Goal: Information Seeking & Learning: Learn about a topic

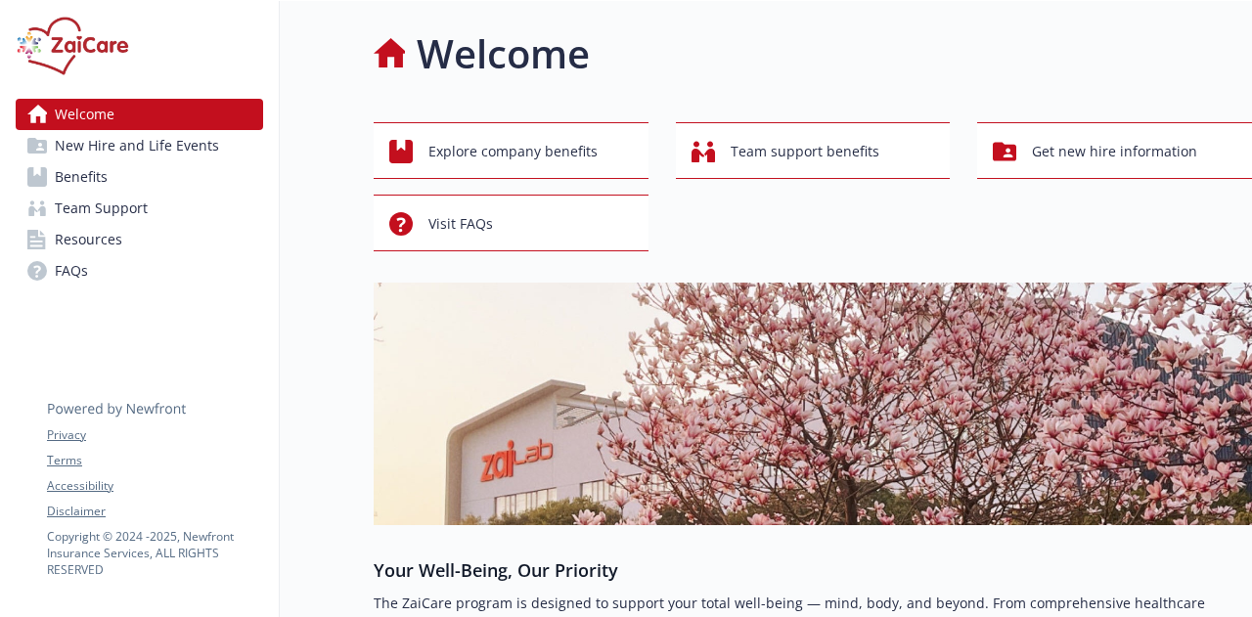
click at [68, 163] on span "Benefits" at bounding box center [81, 176] width 53 height 31
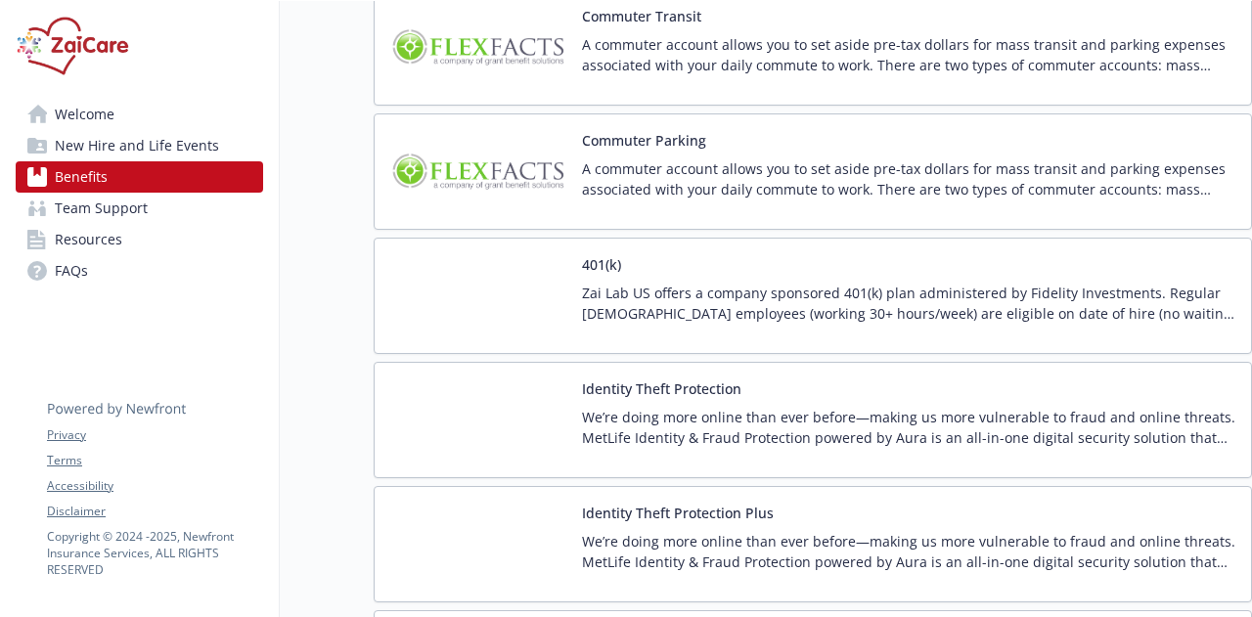
scroll to position [3695, 0]
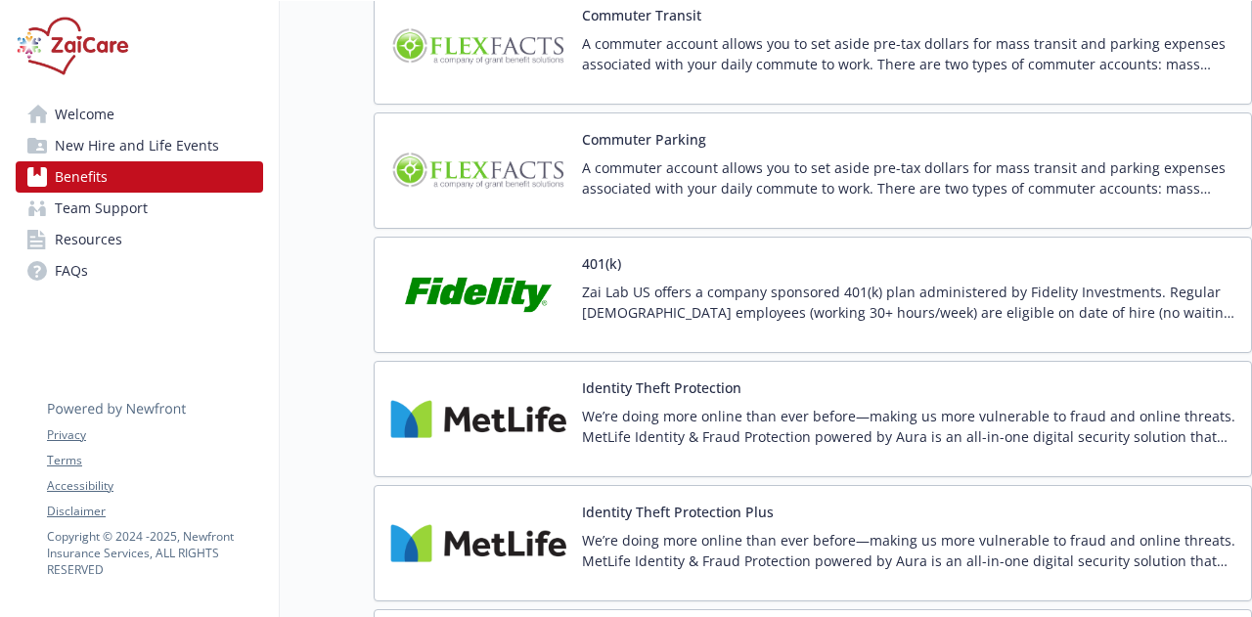
click at [590, 282] on p "Zai Lab US offers a company sponsored 401(k) plan administered by Fidelity Inve…" at bounding box center [908, 302] width 653 height 41
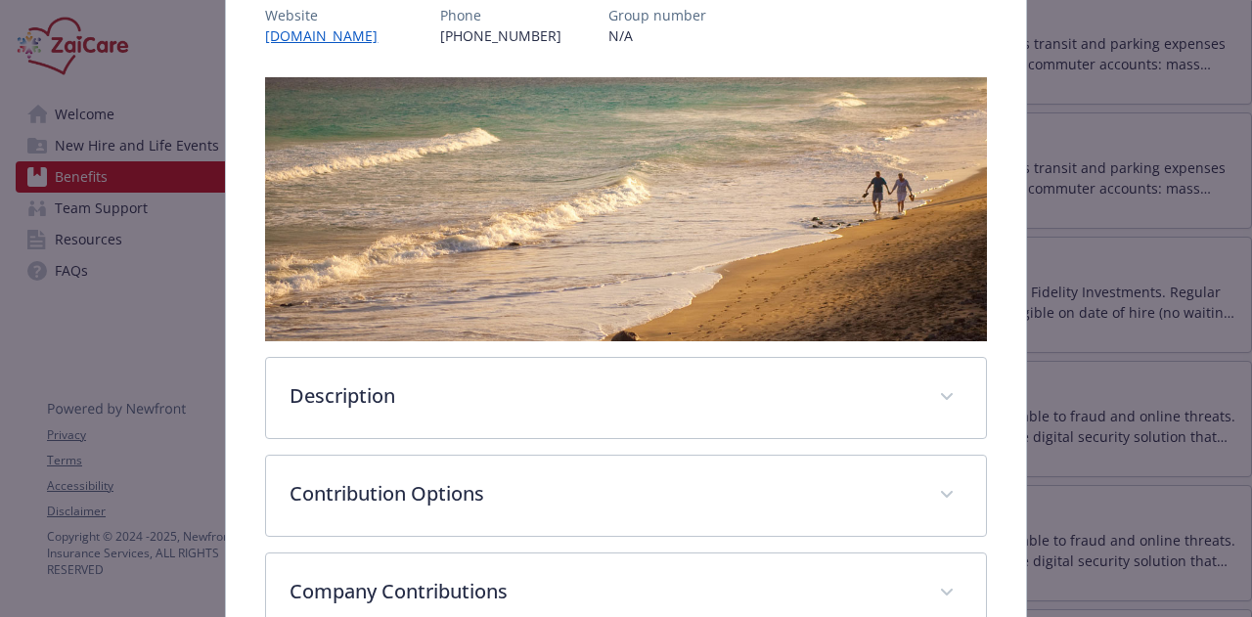
scroll to position [254, 0]
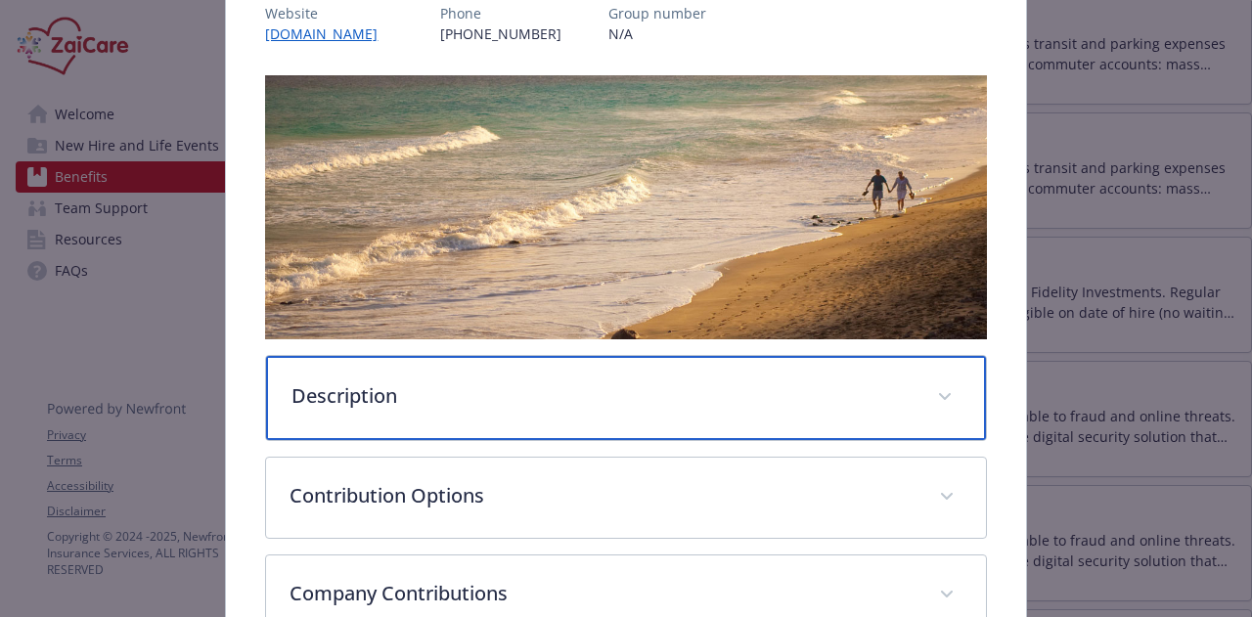
click at [879, 384] on p "Description" at bounding box center [601, 395] width 621 height 29
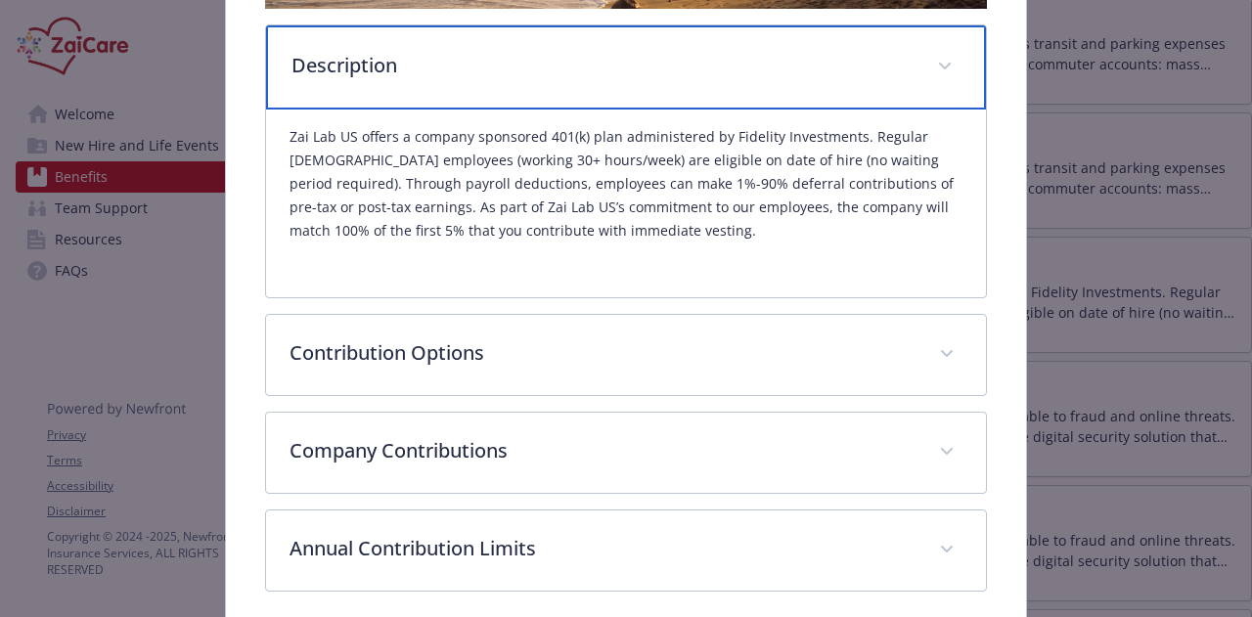
scroll to position [586, 0]
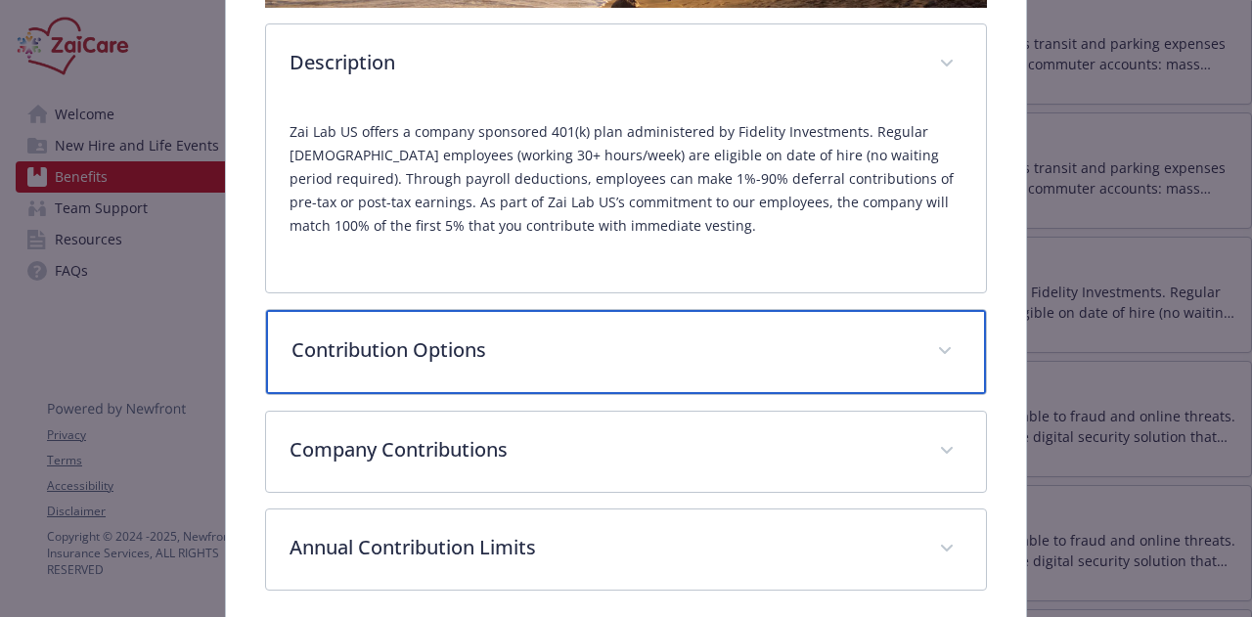
click at [940, 347] on span "details for plan Financial Wellbeing - 401(k) - 401(k)" at bounding box center [944, 350] width 31 height 31
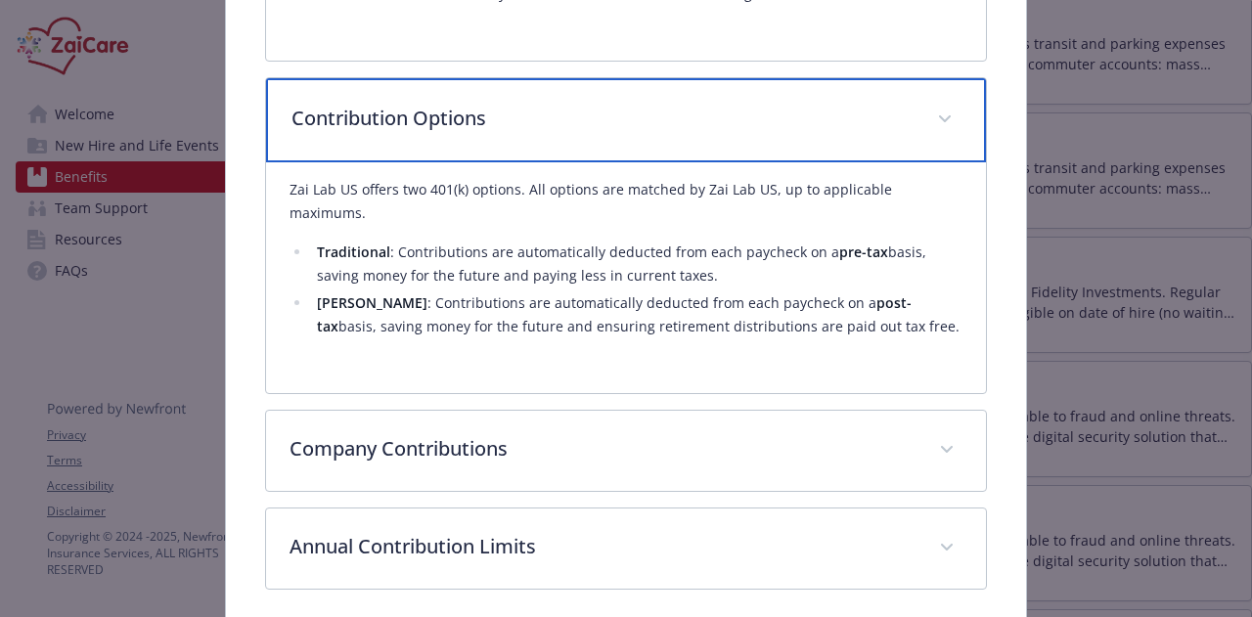
scroll to position [834, 0]
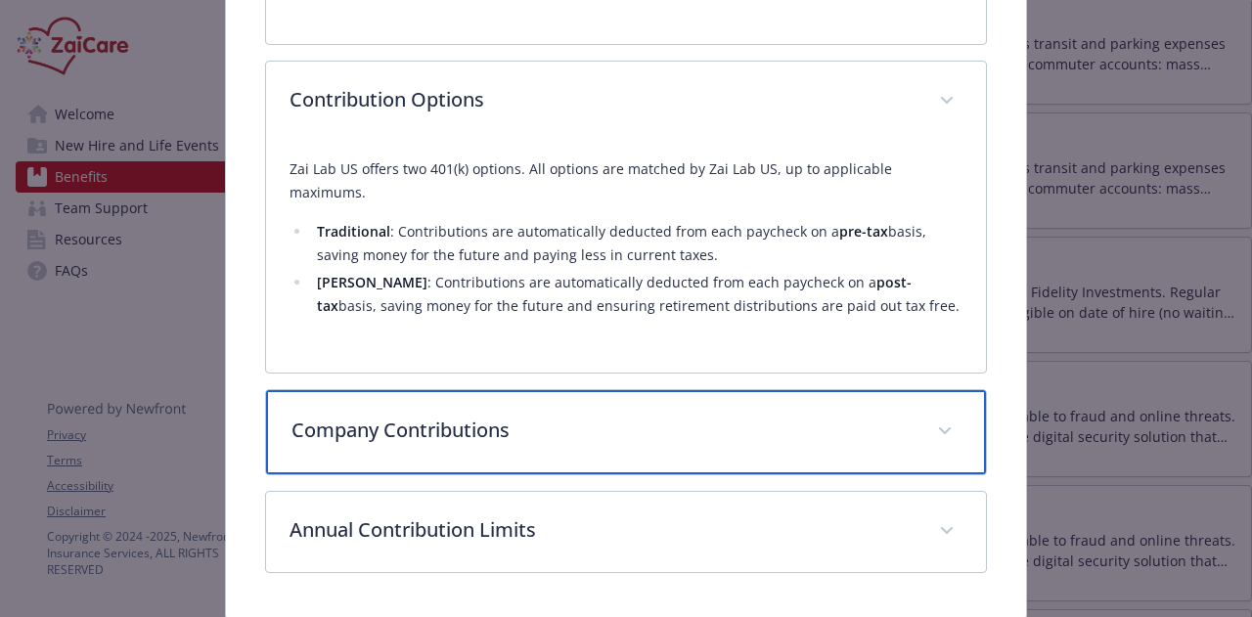
click at [894, 422] on div "Company Contributions" at bounding box center [625, 432] width 719 height 84
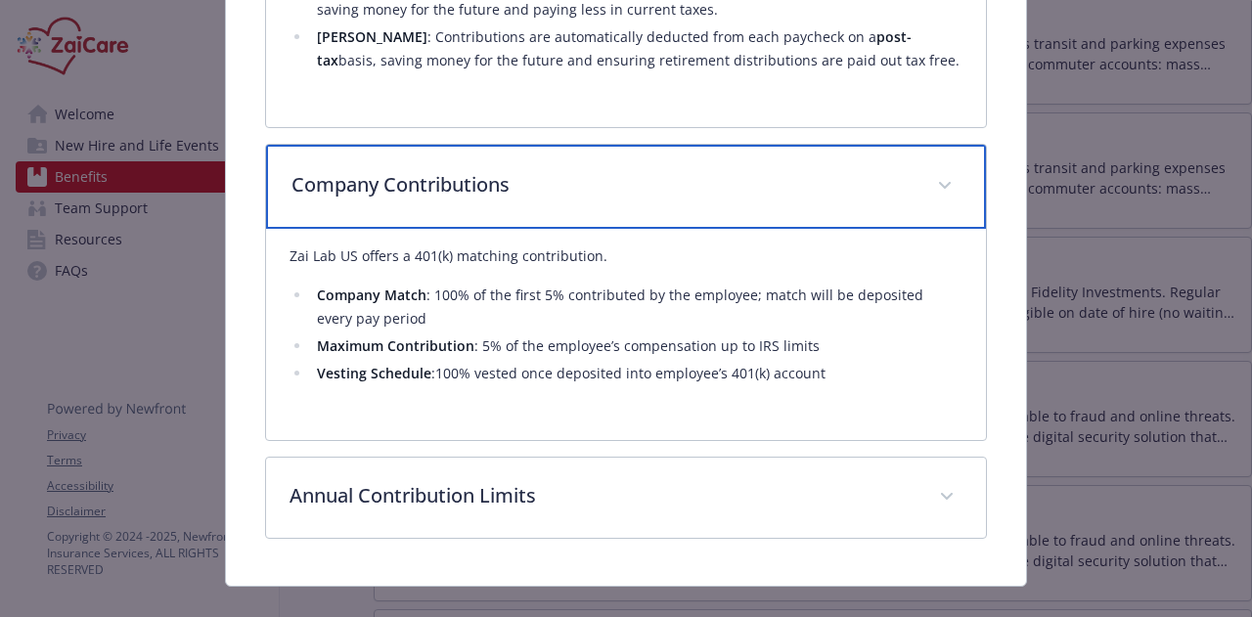
scroll to position [1080, 0]
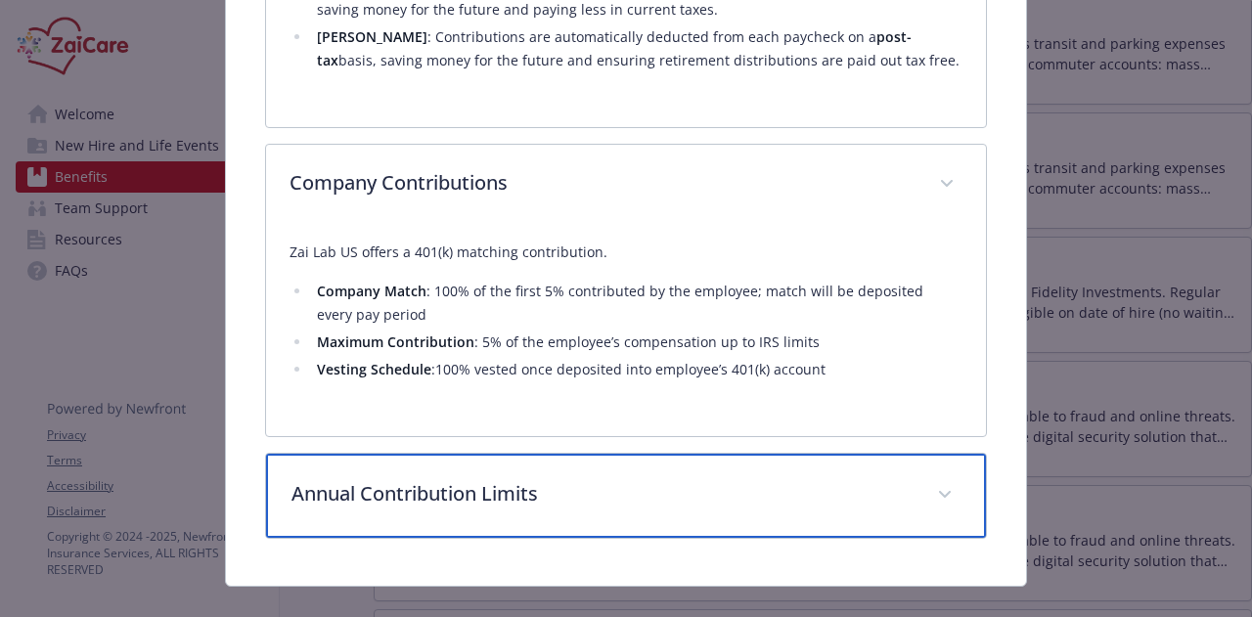
click at [929, 479] on span "details for plan Financial Wellbeing - 401(k) - 401(k)" at bounding box center [944, 494] width 31 height 31
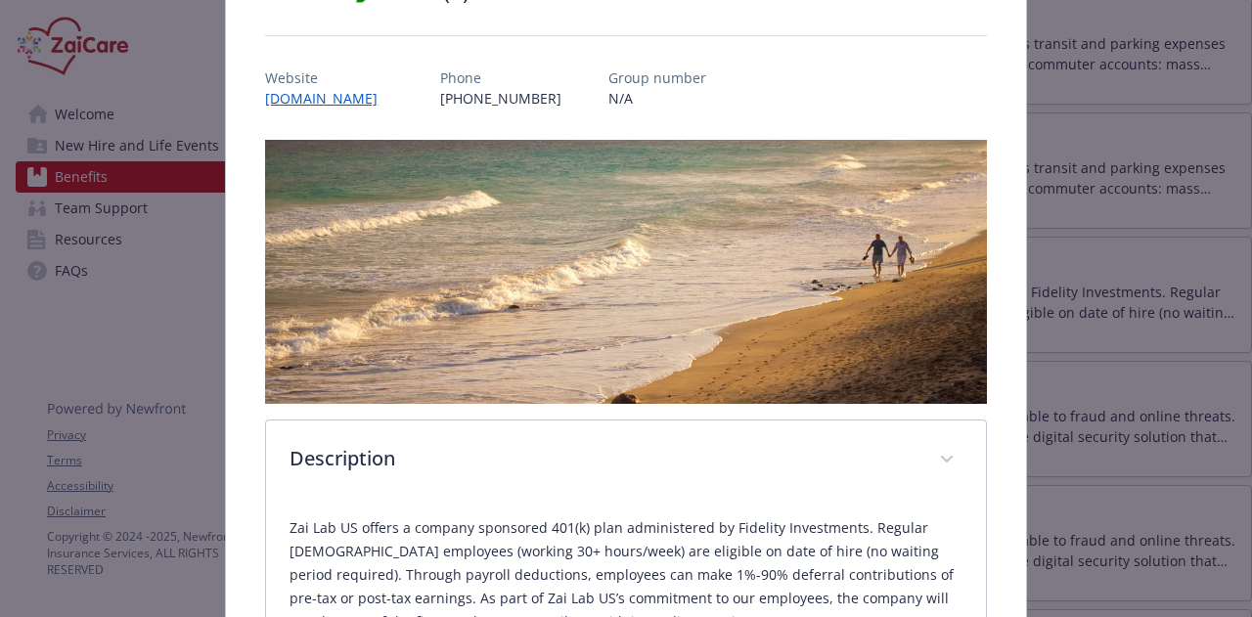
scroll to position [0, 0]
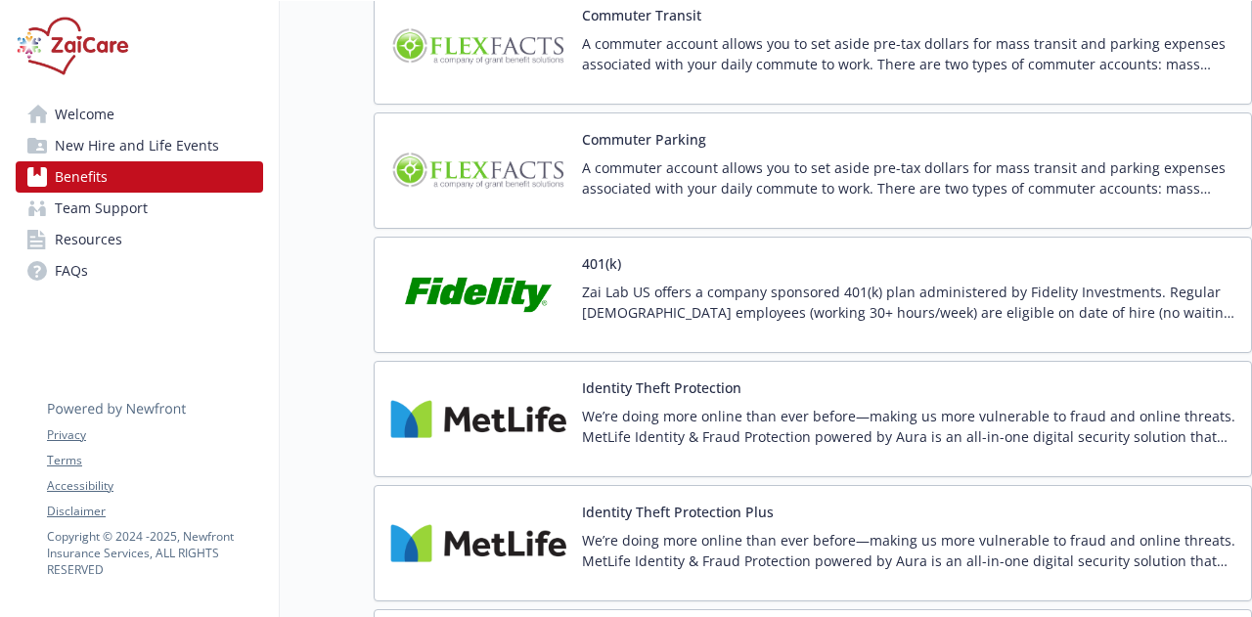
click at [692, 282] on p "Zai Lab US offers a company sponsored 401(k) plan administered by Fidelity Inve…" at bounding box center [908, 302] width 653 height 41
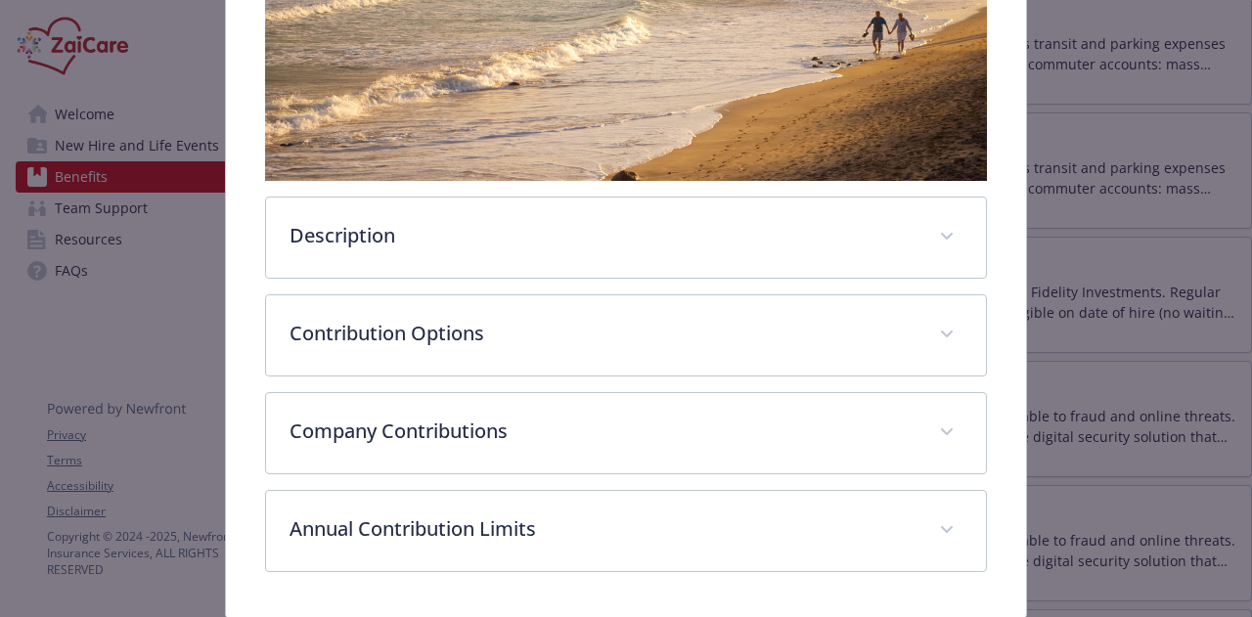
scroll to position [470, 0]
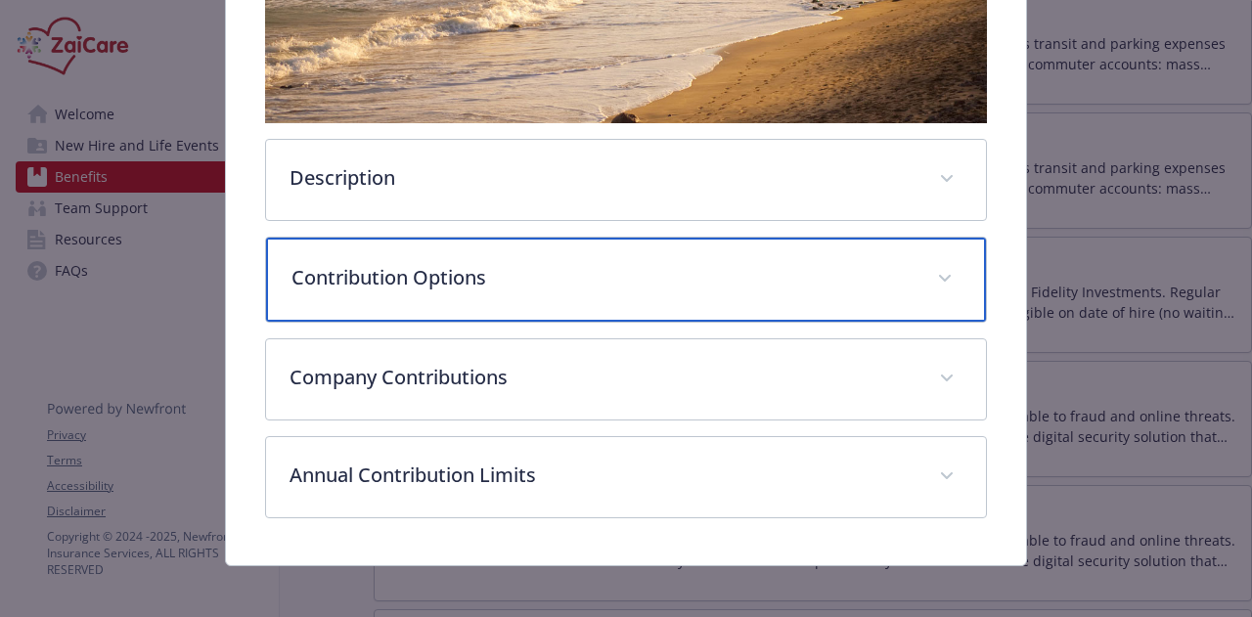
click at [944, 272] on span "details for plan Financial Wellbeing - 401(k) - 401(k)" at bounding box center [944, 278] width 31 height 31
